Goal: Task Accomplishment & Management: Use online tool/utility

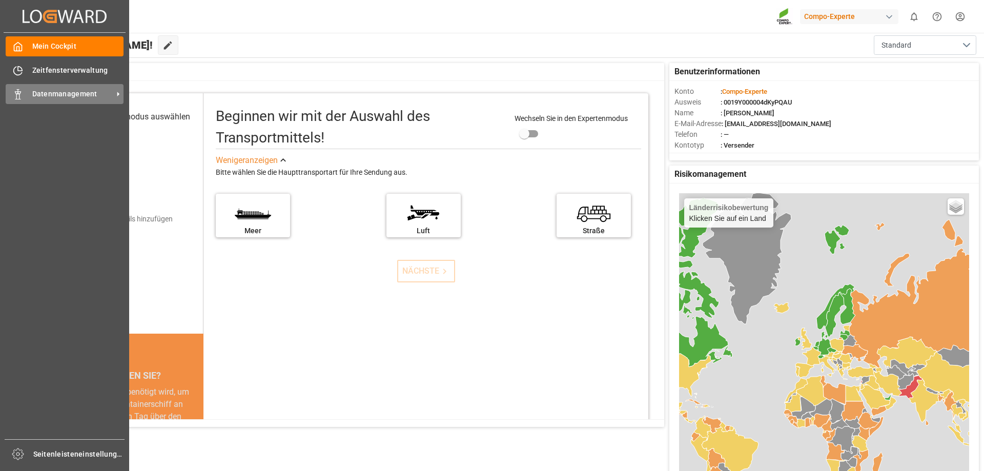
click at [25, 96] on div "Datenmanagement Datenmanagement" at bounding box center [65, 94] width 118 height 20
click at [77, 91] on font "Datenmanagement" at bounding box center [64, 94] width 65 height 8
click at [25, 94] on div "Datenmanagement Datenmanagement" at bounding box center [65, 94] width 118 height 20
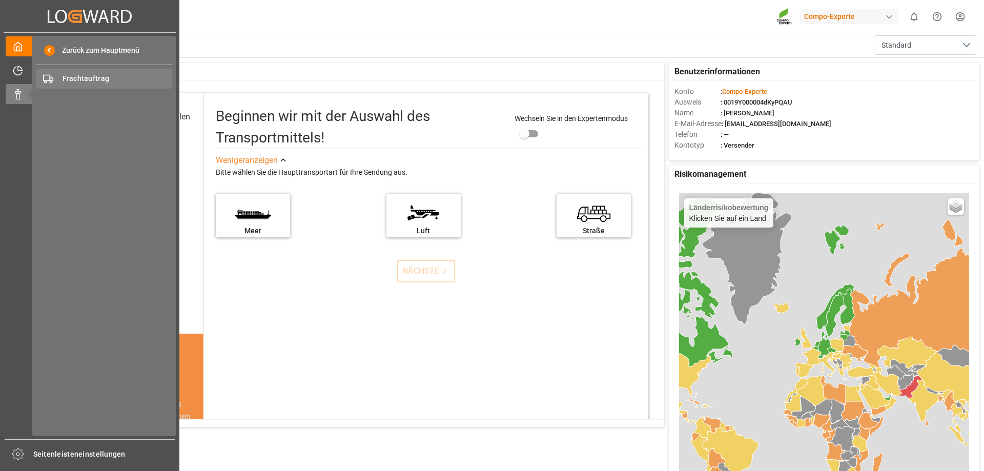
click at [82, 82] on font "Frachtauftrag" at bounding box center [85, 78] width 47 height 8
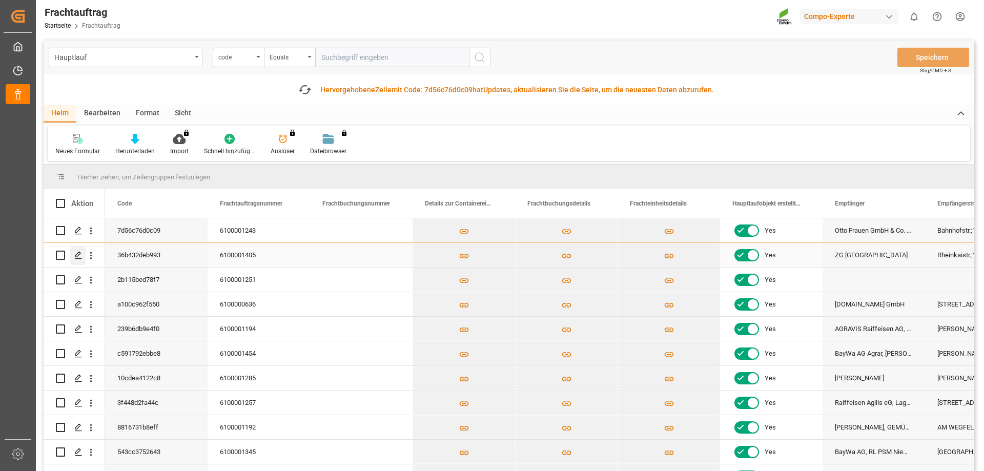
click at [75, 255] on icon "Drücken Sie die LEERTASTE, um diese Zeile auszuwählen." at bounding box center [78, 255] width 8 height 8
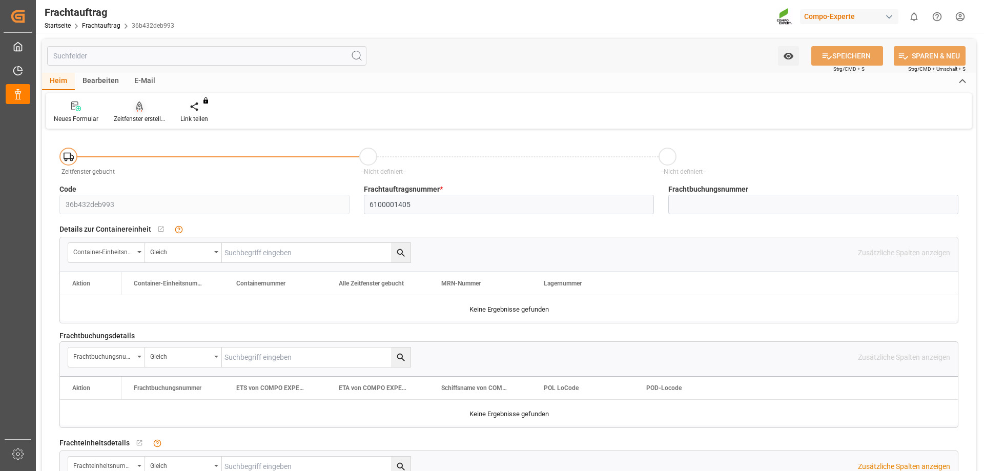
click at [144, 116] on font "Zeitfenster erstellen" at bounding box center [141, 118] width 54 height 7
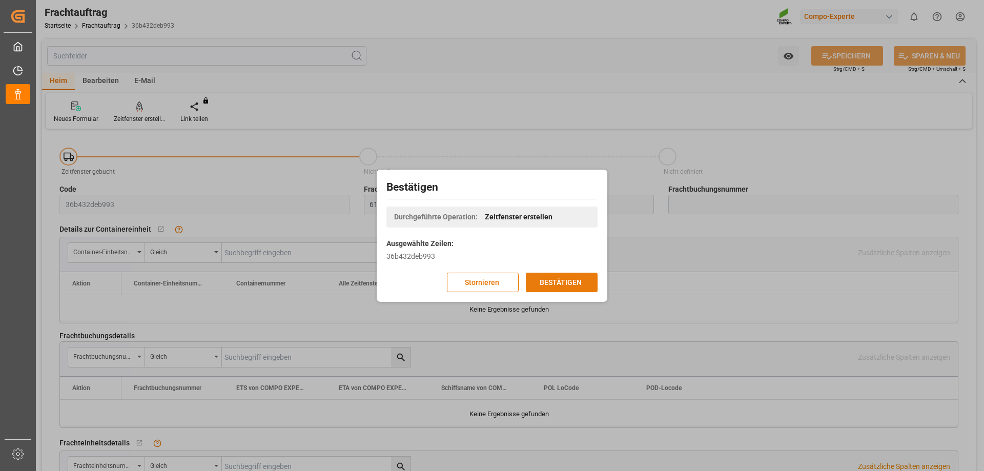
click at [554, 282] on font "BESTÄTIGEN" at bounding box center [560, 282] width 42 height 8
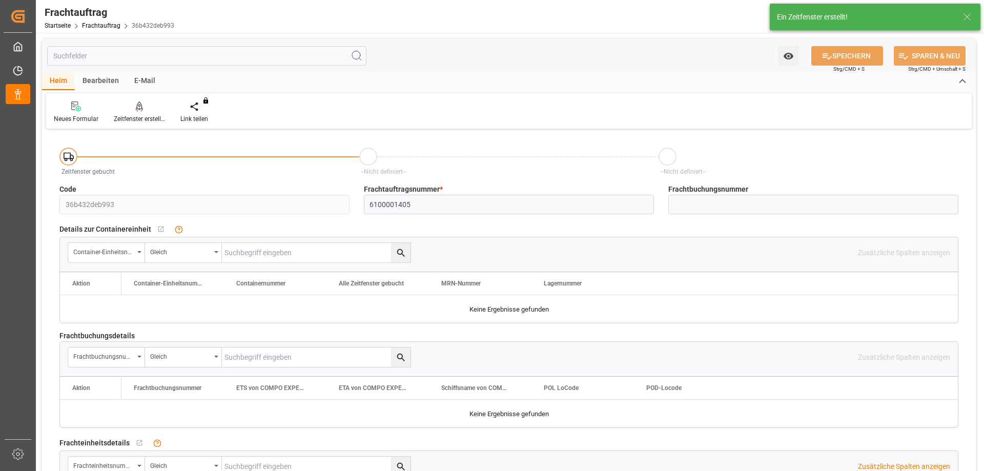
click at [791, 21] on font "Ein Zeitfenster erstellt!" at bounding box center [812, 17] width 71 height 8
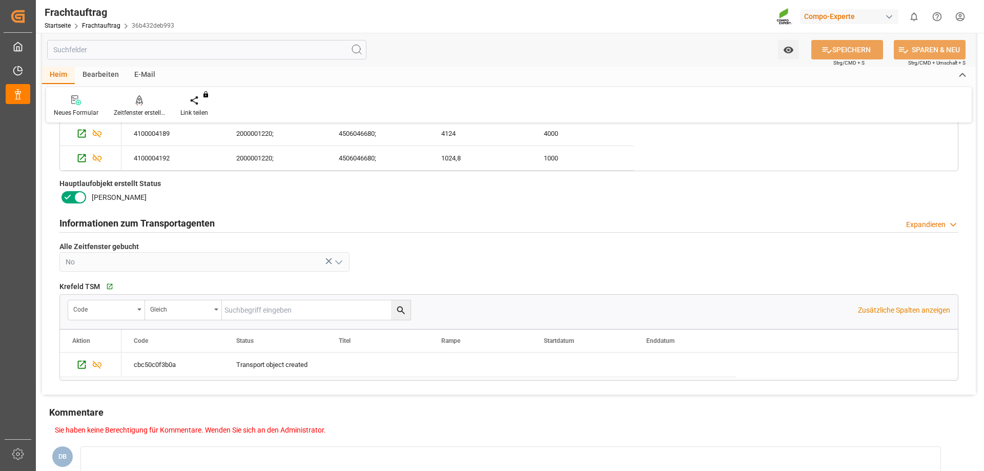
scroll to position [512, 0]
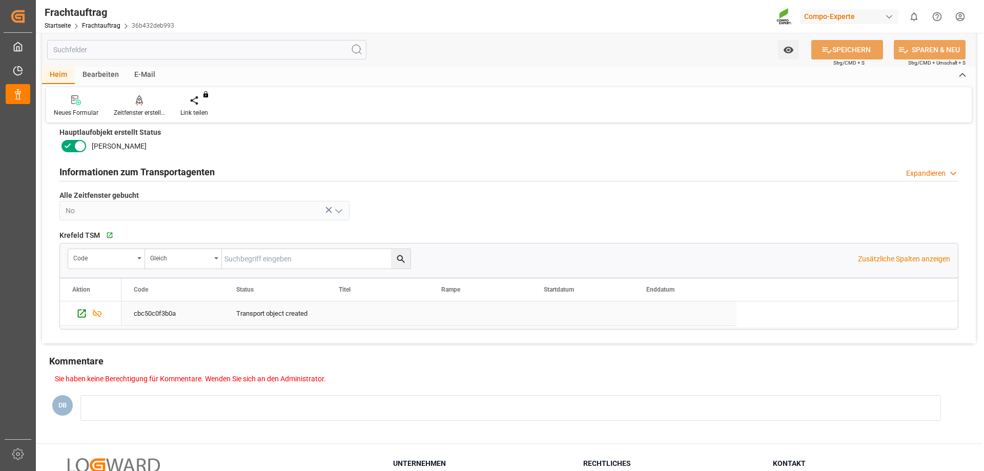
click at [303, 312] on div "Transport object created" at bounding box center [275, 314] width 78 height 24
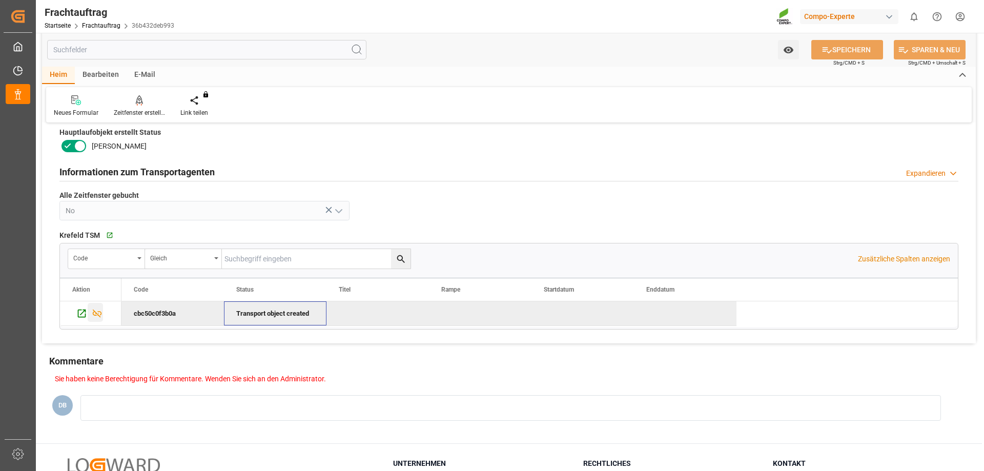
click at [95, 317] on icon "Press SPACE to deselect this row." at bounding box center [97, 313] width 11 height 11
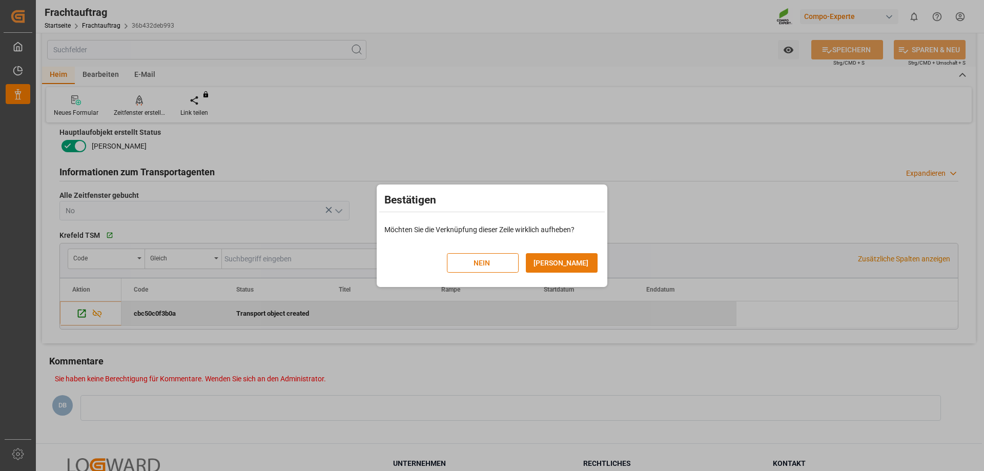
click at [564, 263] on font "JA" at bounding box center [560, 263] width 55 height 8
click at [558, 264] on font "JA" at bounding box center [560, 263] width 55 height 8
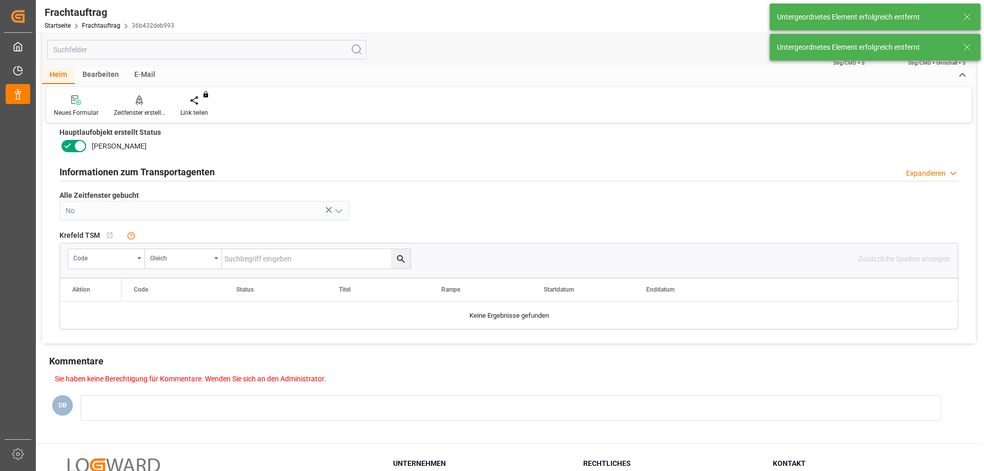
click at [82, 148] on icon at bounding box center [80, 146] width 12 height 12
click at [0, 0] on input "checkbox" at bounding box center [0, 0] width 0 height 0
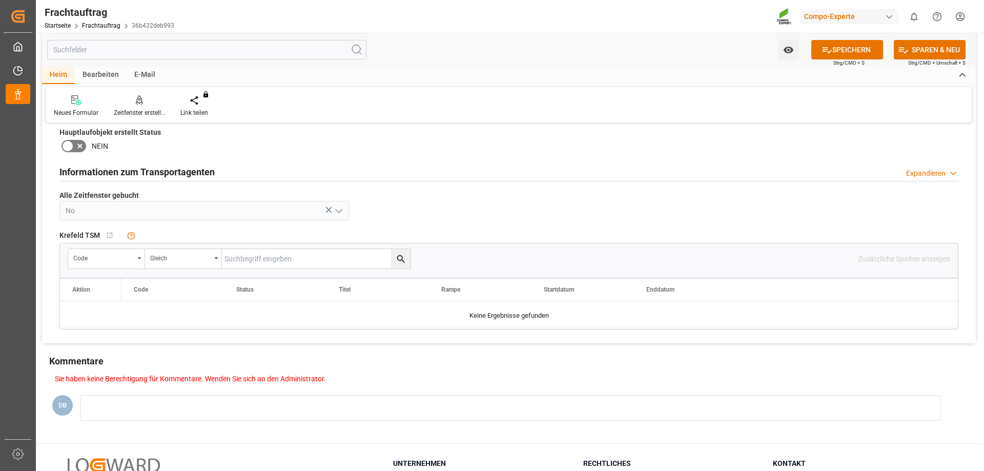
click at [70, 148] on icon at bounding box center [67, 146] width 12 height 12
click at [0, 0] on input "checkbox" at bounding box center [0, 0] width 0 height 0
click at [84, 144] on icon at bounding box center [80, 146] width 12 height 12
click at [0, 0] on input "checkbox" at bounding box center [0, 0] width 0 height 0
click at [71, 147] on icon at bounding box center [67, 146] width 12 height 12
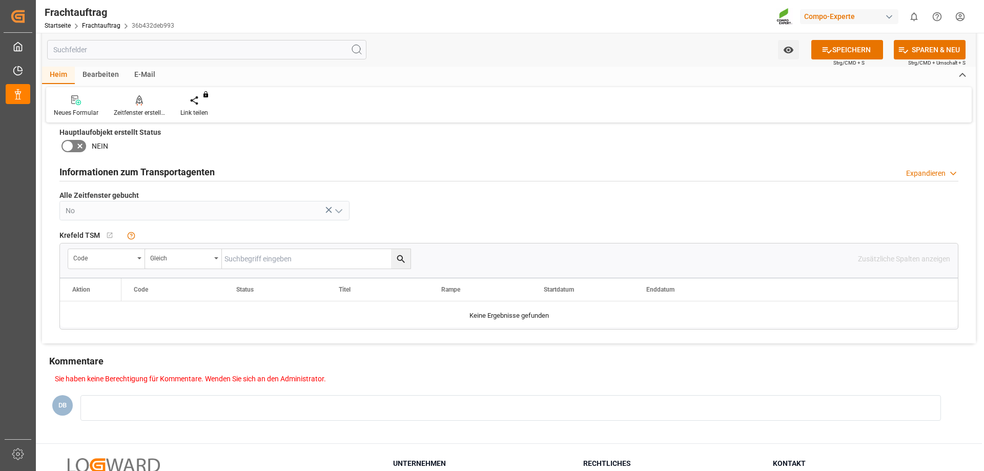
click at [0, 0] on input "checkbox" at bounding box center [0, 0] width 0 height 0
click at [137, 108] on div "Zeitfenster erstellen" at bounding box center [139, 112] width 51 height 9
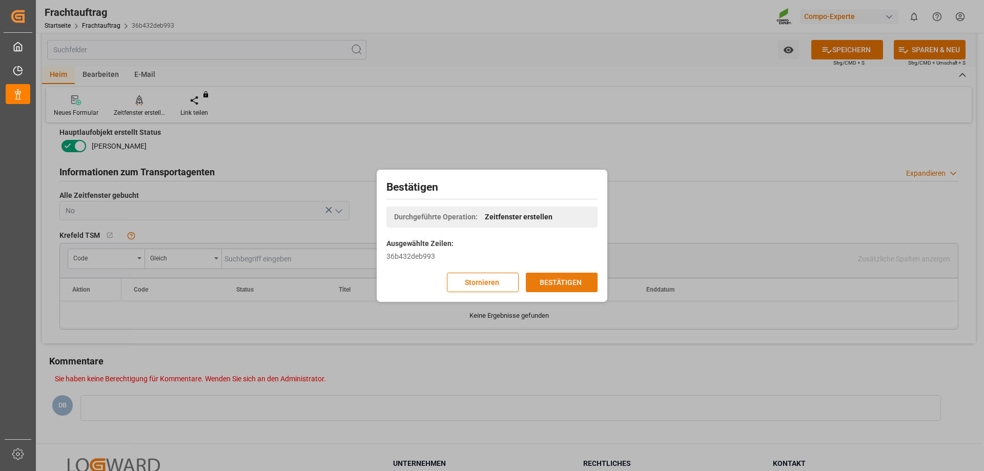
click at [574, 278] on font "BESTÄTIGEN" at bounding box center [560, 282] width 42 height 8
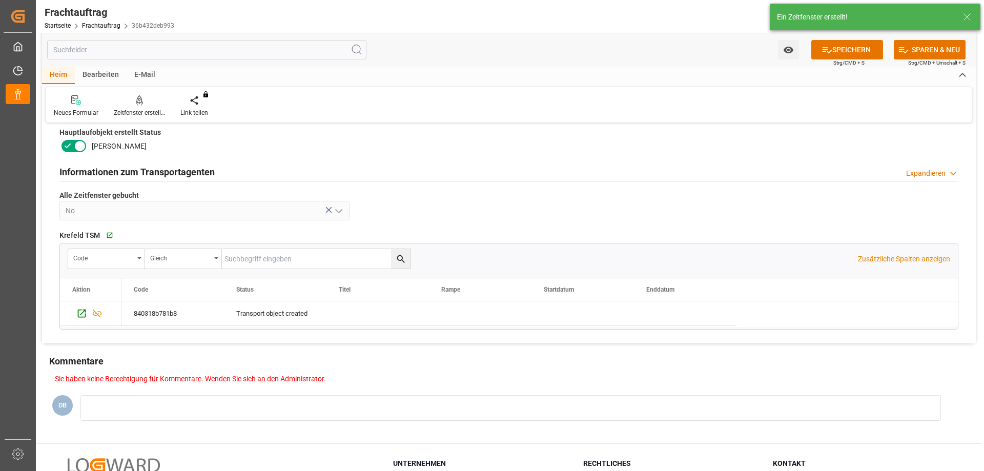
scroll to position [600, 0]
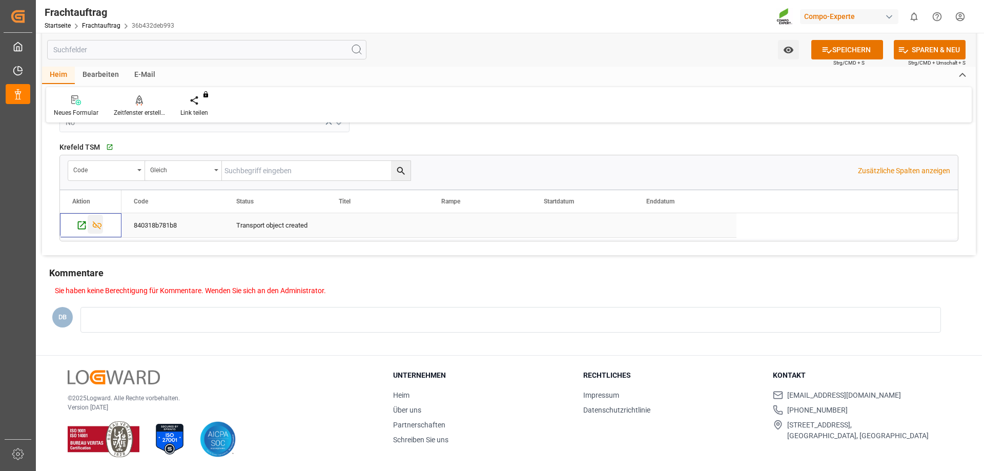
click at [96, 222] on icon "Drücken Sie die LEERTASTE, um diese Zeile auszuwählen." at bounding box center [97, 225] width 11 height 11
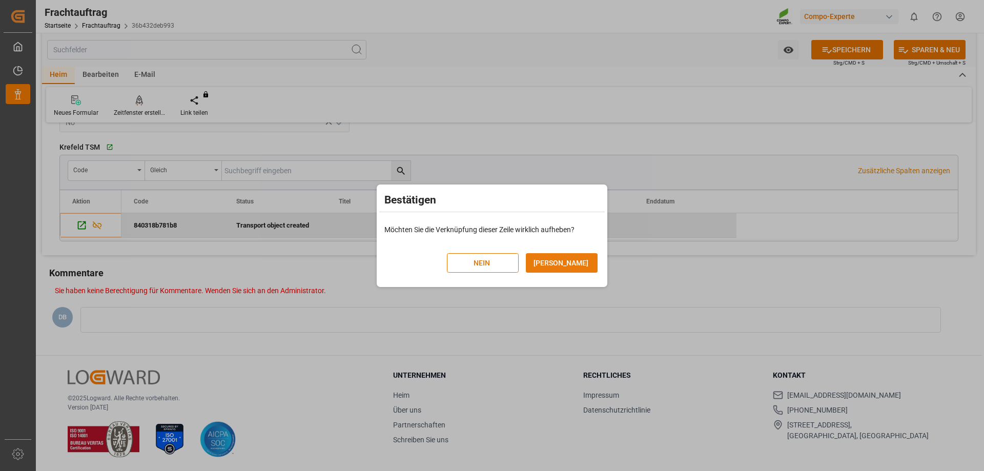
click at [549, 256] on button "JA" at bounding box center [562, 262] width 72 height 19
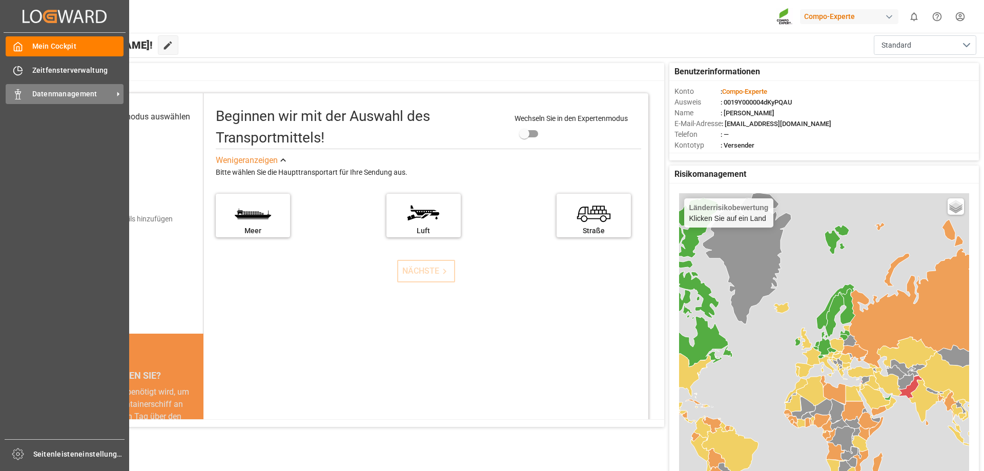
click at [32, 95] on font "Datenmanagement" at bounding box center [64, 94] width 65 height 8
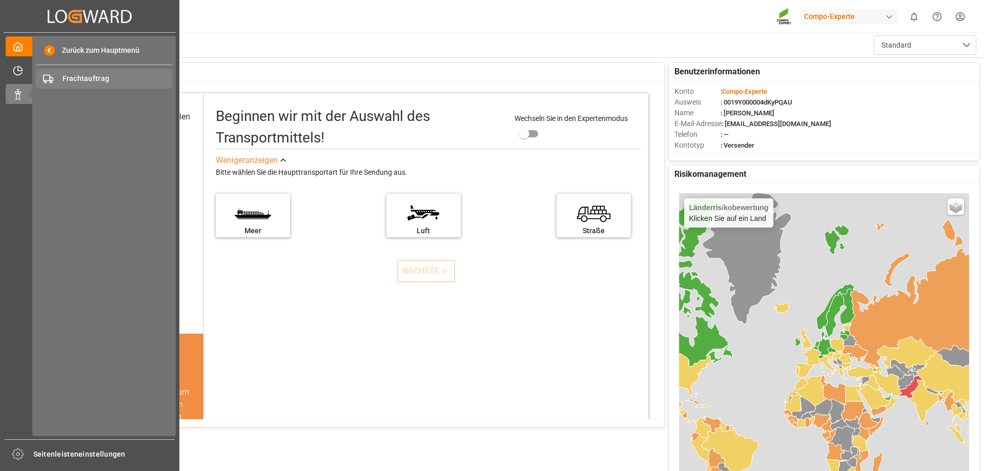
click at [141, 75] on span "Frachtauftrag" at bounding box center [117, 78] width 110 height 11
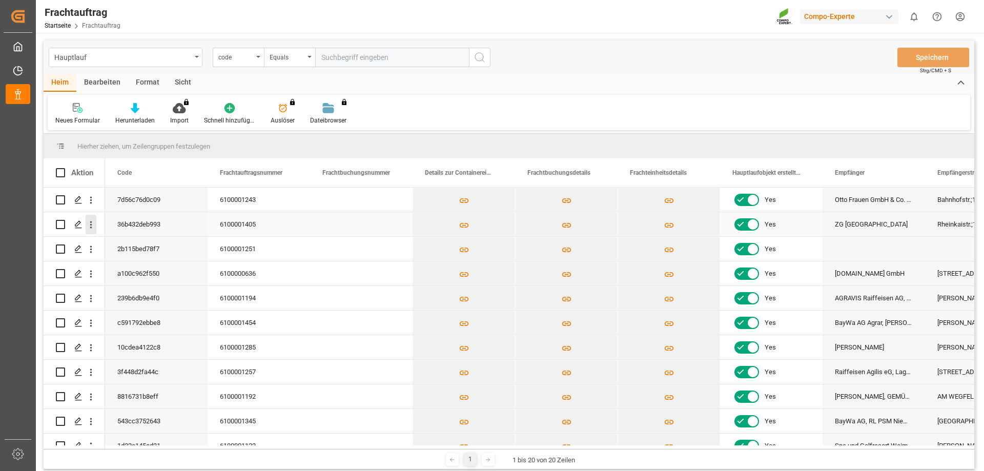
click at [92, 227] on icon "open menu" at bounding box center [91, 224] width 11 height 11
click at [94, 227] on icon "close menu" at bounding box center [91, 224] width 11 height 11
click at [80, 223] on polygon "Drücken Sie die LEERTASTE, um diese Zeile auszuwählen." at bounding box center [77, 223] width 5 height 5
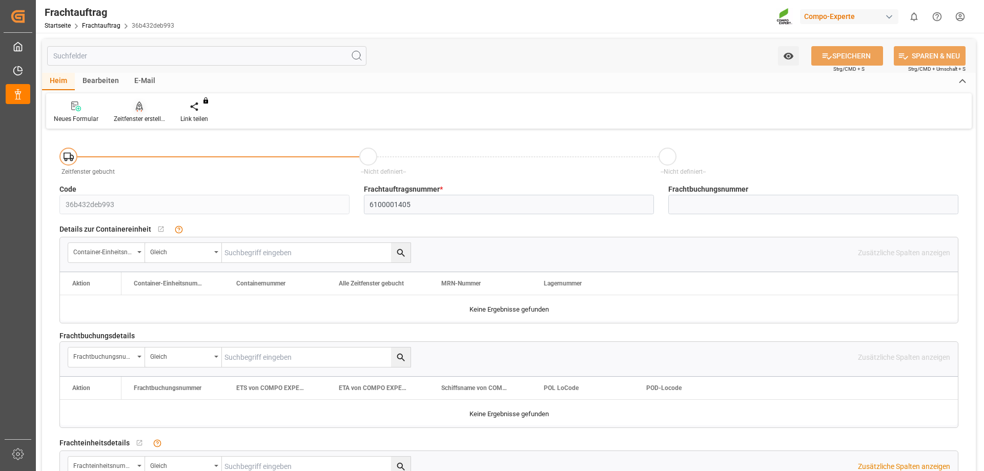
click at [143, 105] on div at bounding box center [139, 106] width 51 height 11
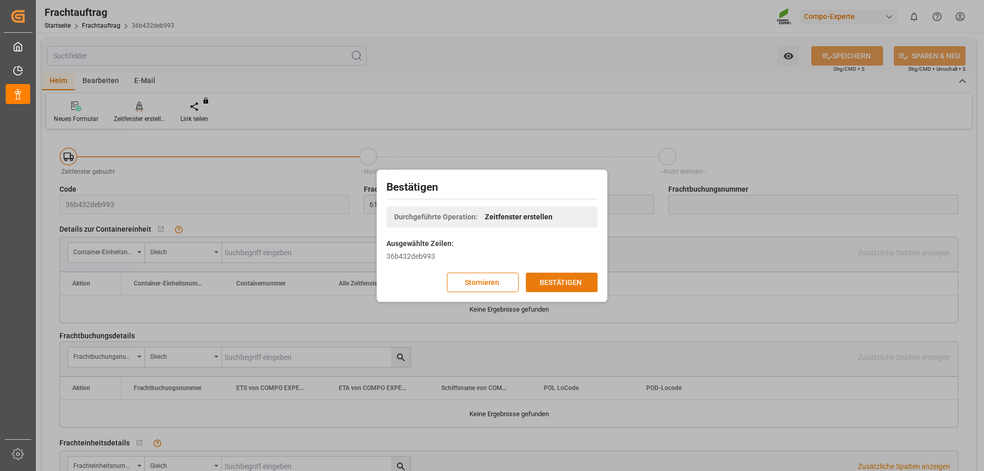
click at [566, 277] on font "BESTÄTIGEN" at bounding box center [560, 282] width 42 height 11
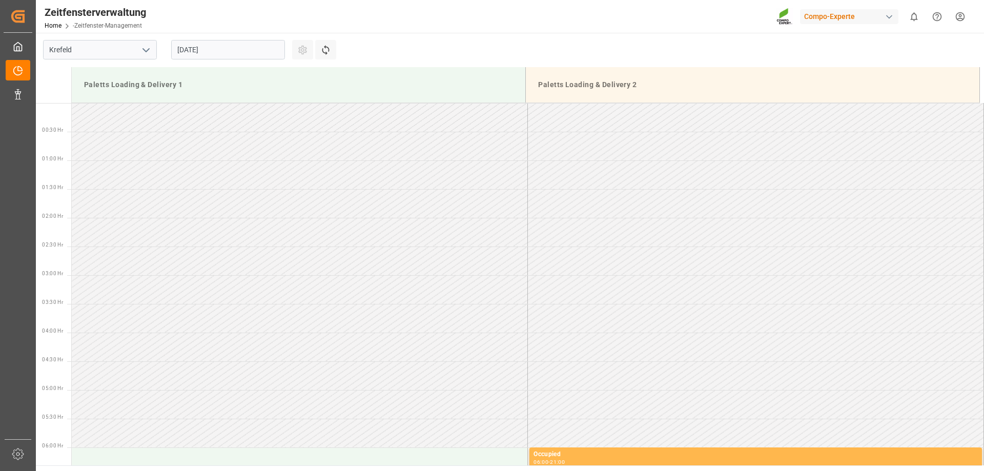
scroll to position [682, 0]
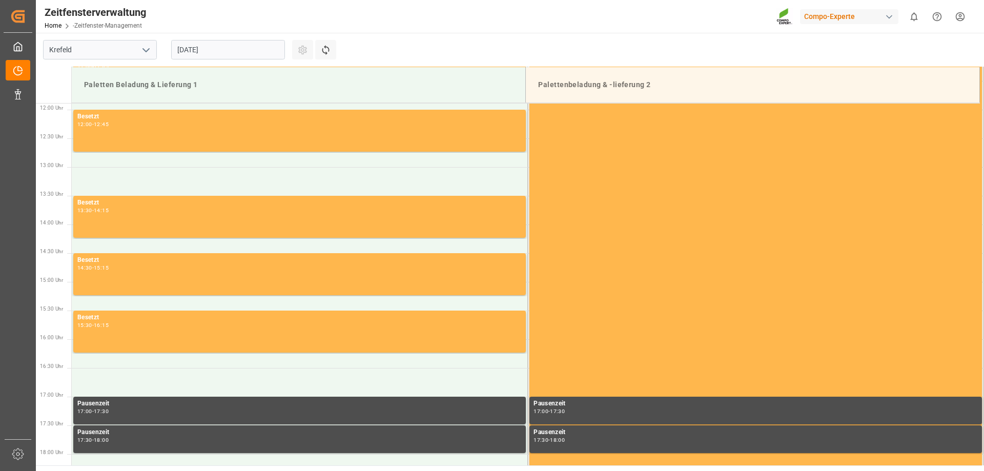
click at [230, 51] on input "27.08.2025" at bounding box center [228, 49] width 114 height 19
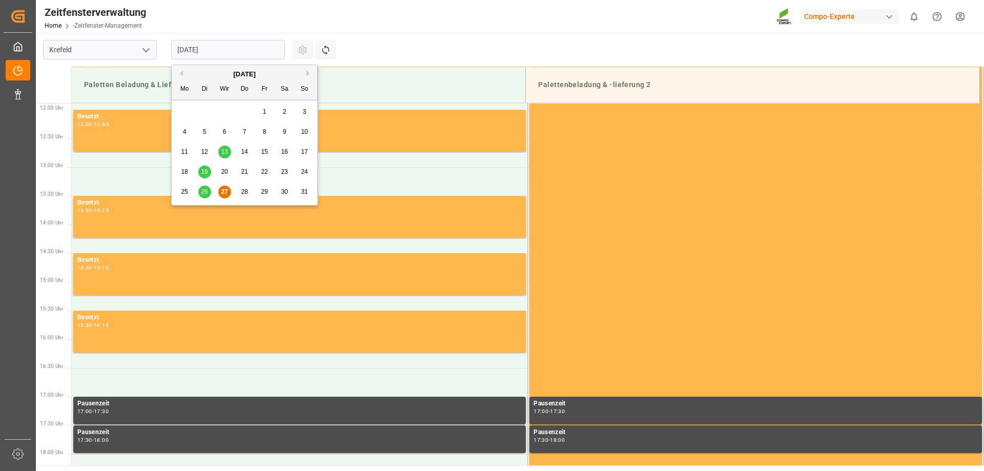
click at [246, 192] on font "28" at bounding box center [244, 191] width 7 height 7
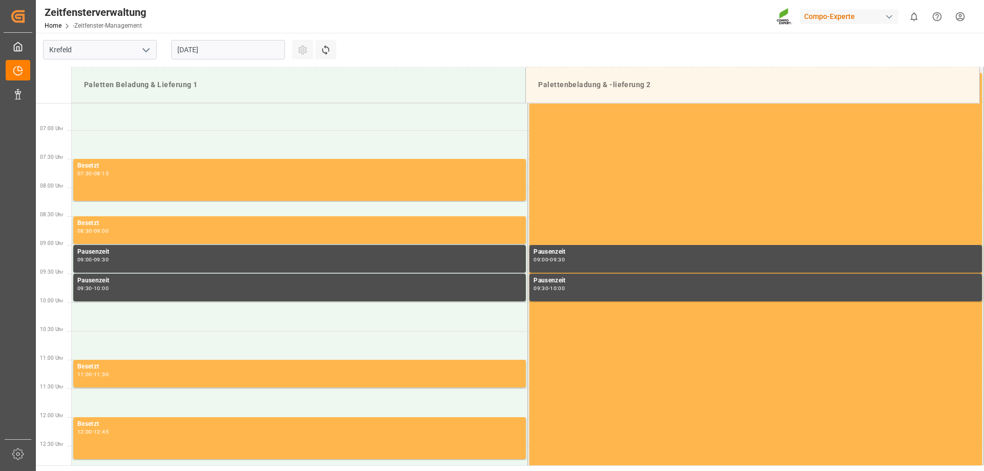
scroll to position [579, 0]
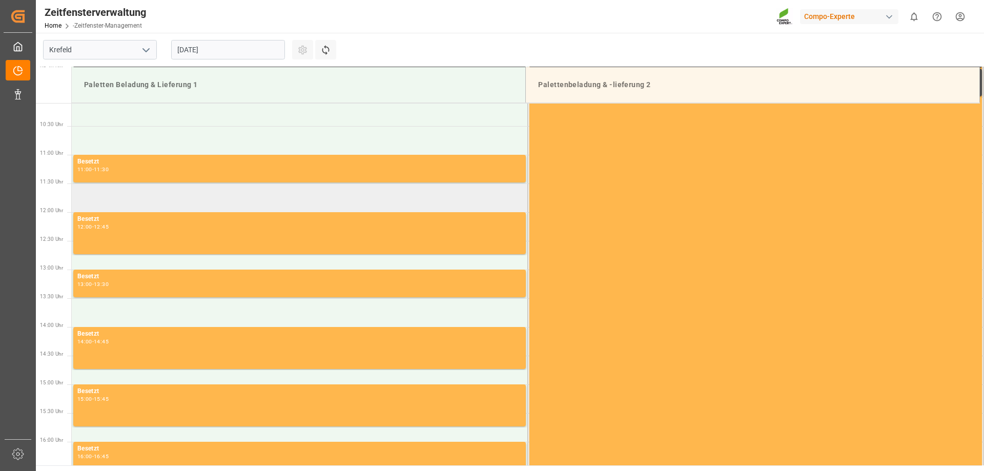
click at [116, 202] on td at bounding box center [300, 197] width 456 height 29
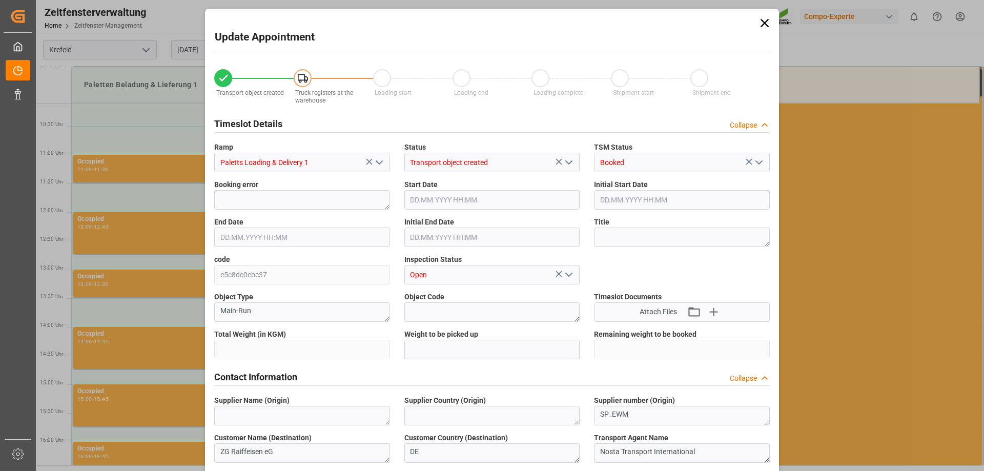
type input "23595.2"
type input "0"
type input "28.08.2025 11:30"
type input "28.08.2025 12:00"
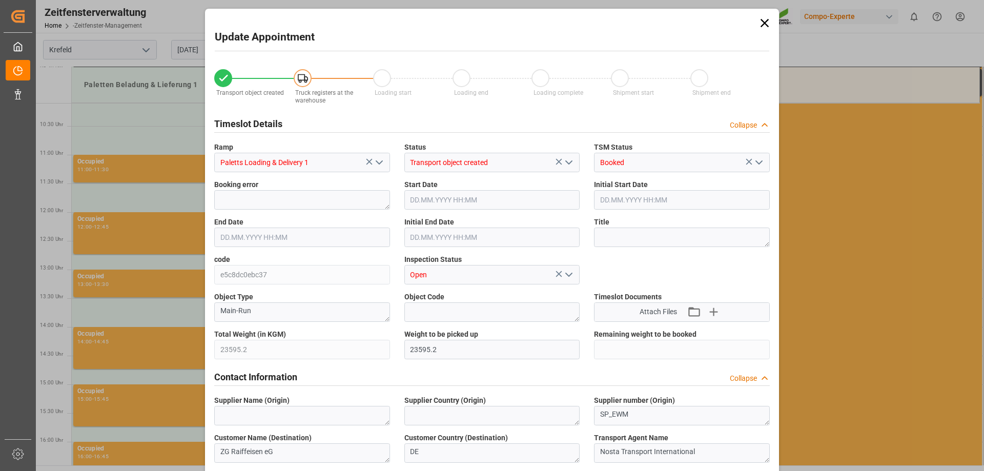
type input "25.08.2025 14:32"
type input "27.08.2025 10:34"
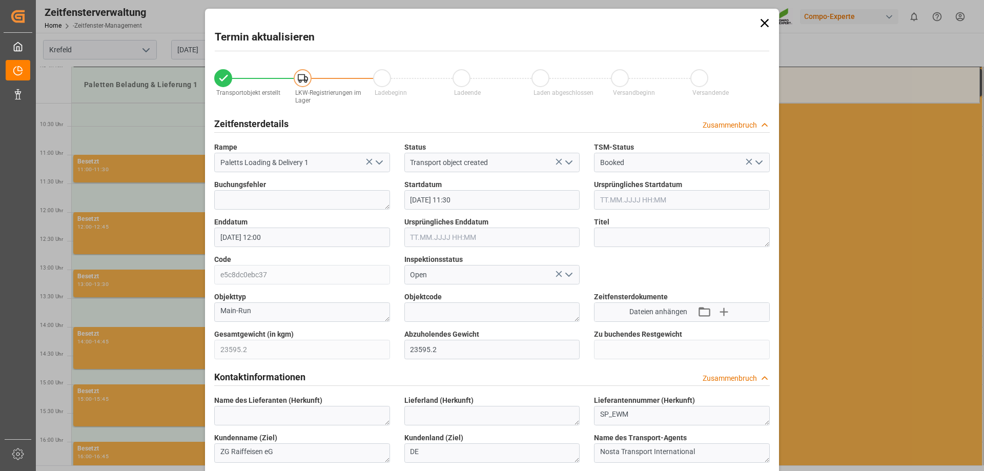
click at [767, 22] on icon at bounding box center [764, 23] width 14 height 14
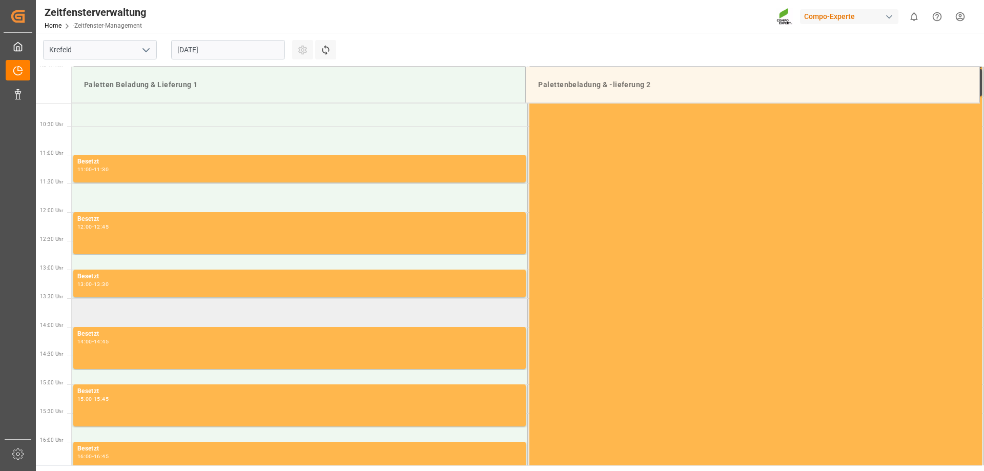
click at [172, 311] on td at bounding box center [300, 312] width 456 height 29
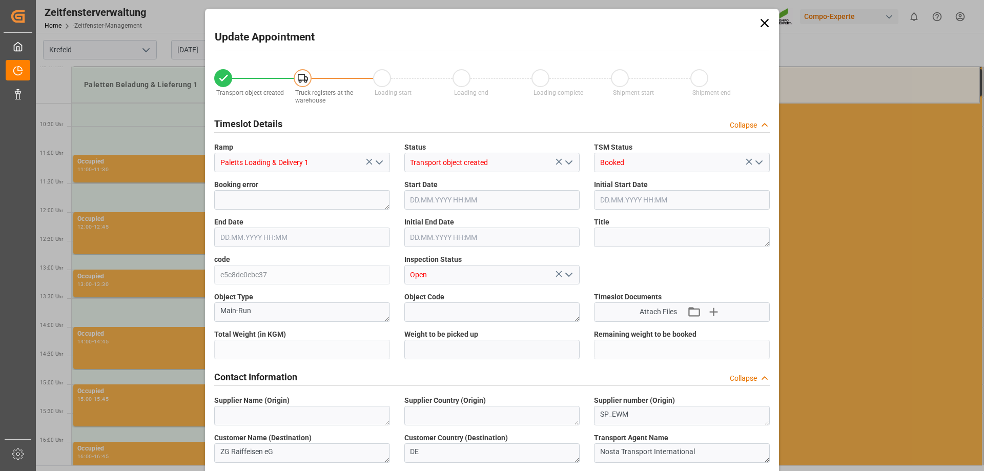
type input "23595.2"
type input "0"
type input "28.08.2025 13:30"
type input "28.08.2025 14:00"
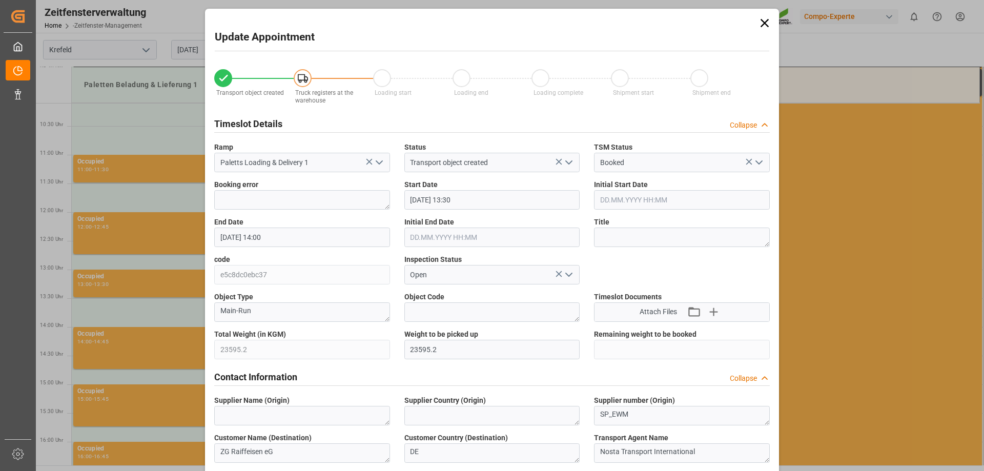
type input "25.08.2025 14:32"
type input "27.08.2025 10:34"
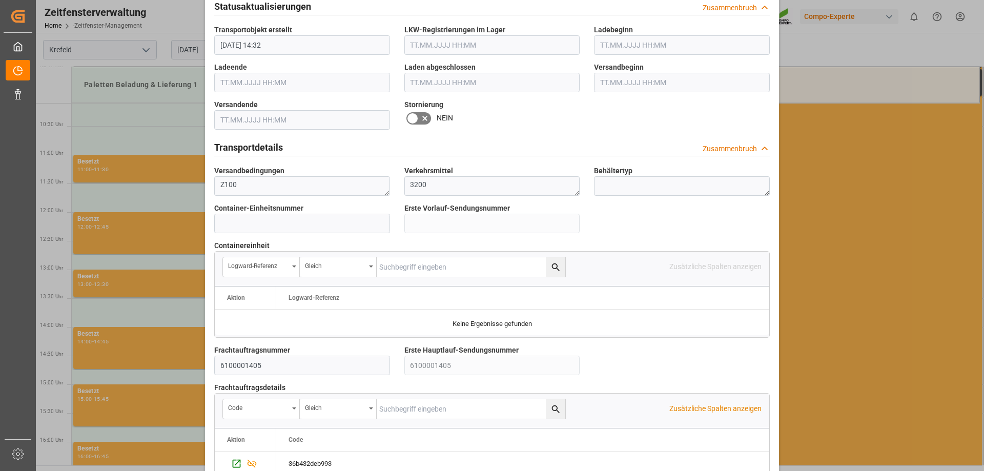
scroll to position [871, 0]
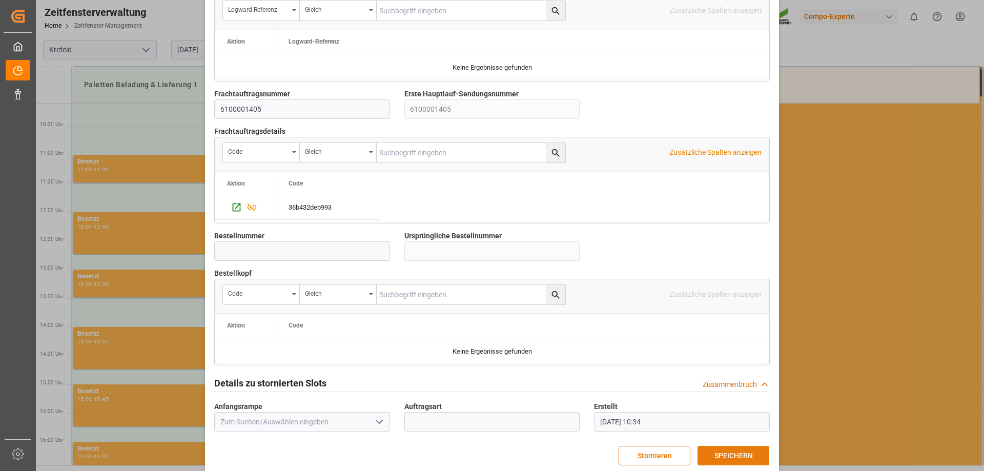
click at [725, 455] on font "SPEICHERN" at bounding box center [733, 455] width 38 height 8
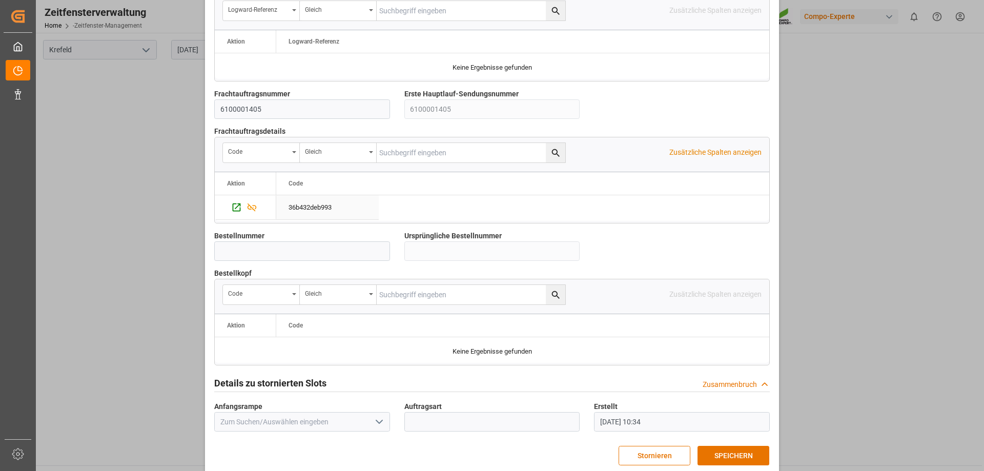
click at [339, 210] on div "36b432deb993" at bounding box center [327, 207] width 102 height 24
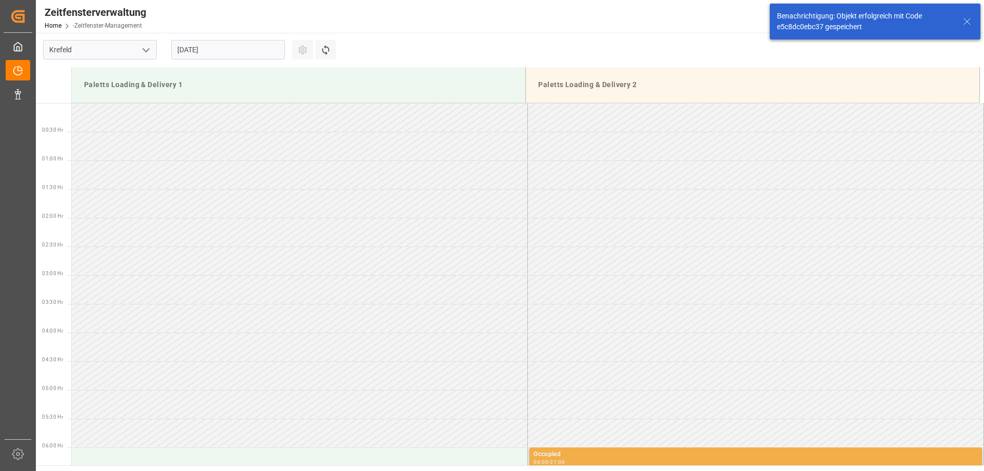
scroll to position [682, 0]
